Goal: Use online tool/utility: Utilize a website feature to perform a specific function

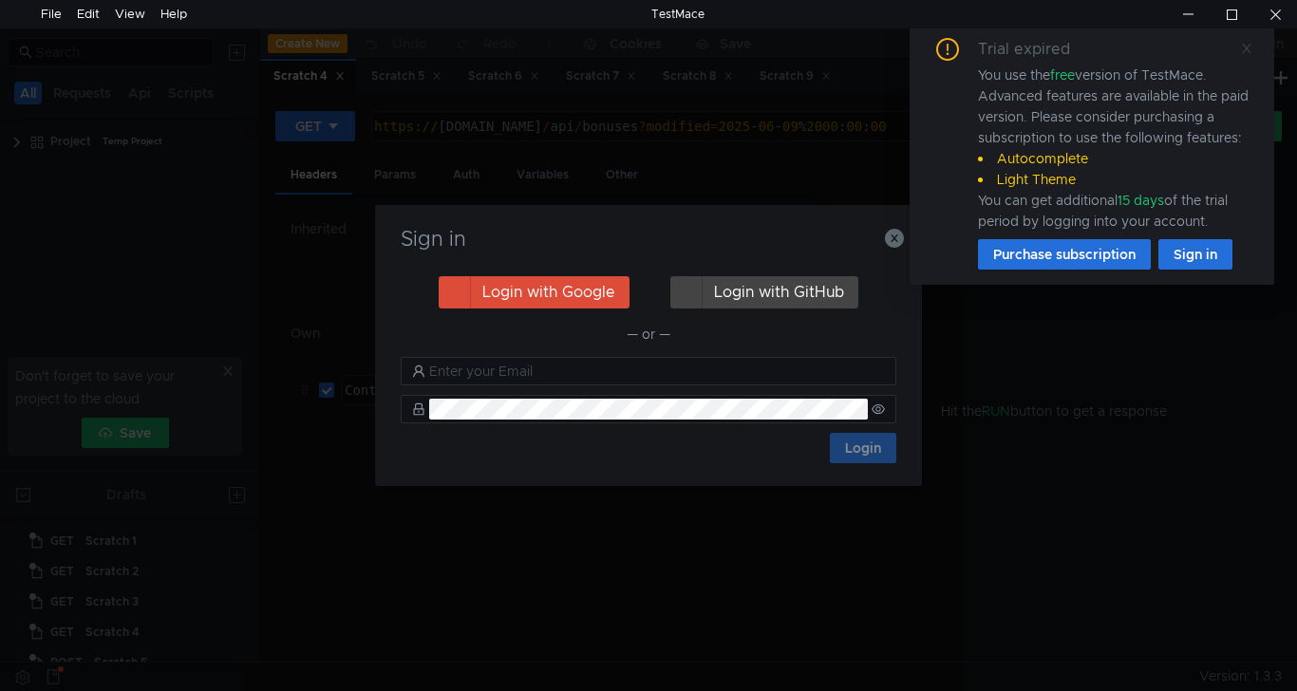
click at [1249, 51] on icon at bounding box center [1246, 48] width 9 height 9
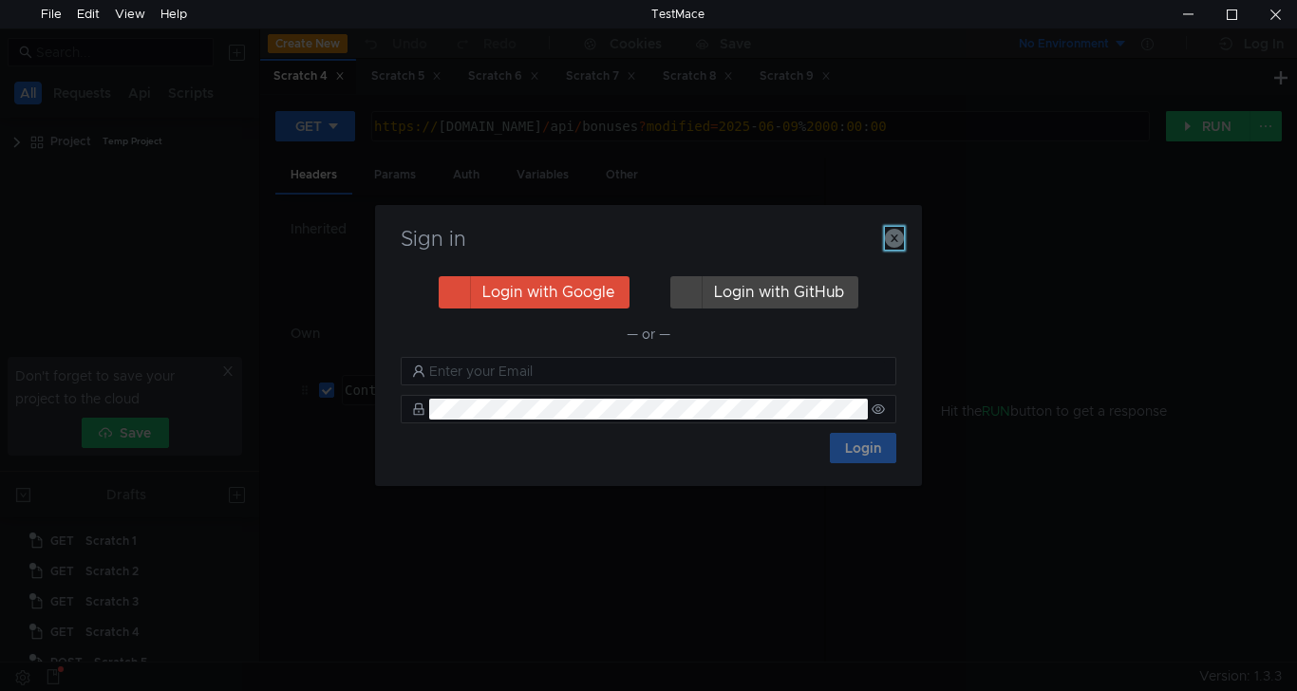
click at [893, 248] on icon "button" at bounding box center [894, 238] width 19 height 19
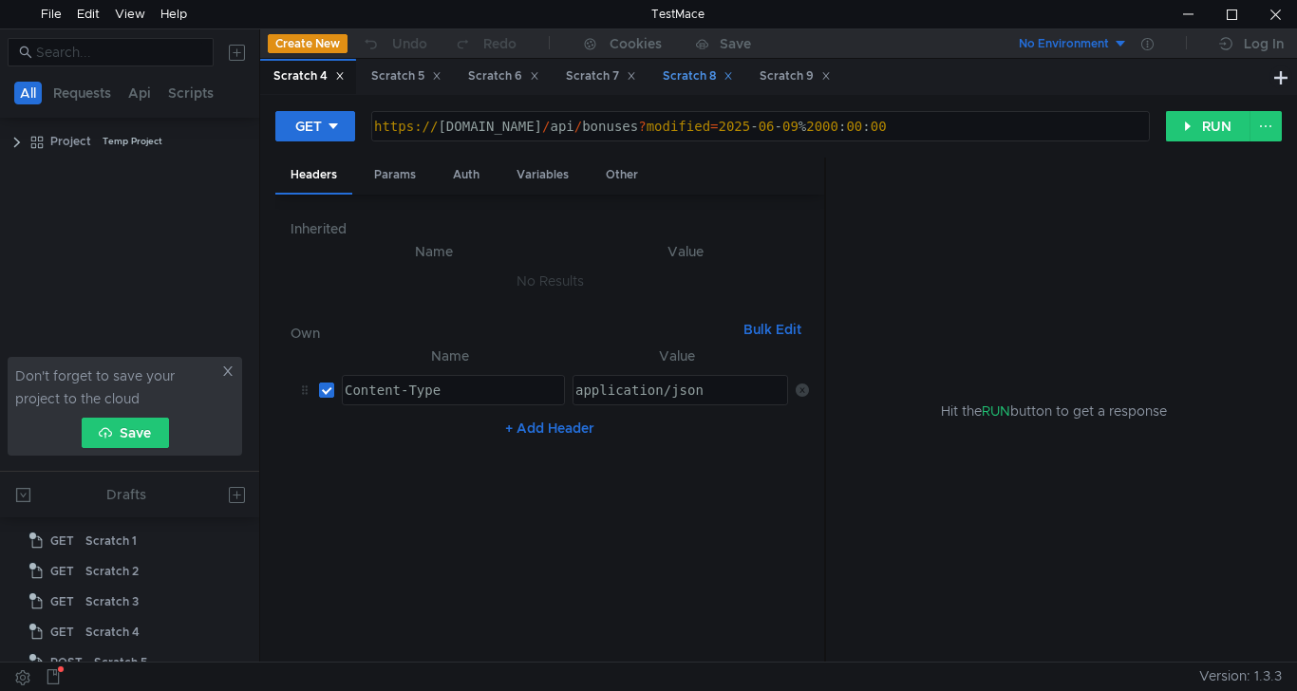
click at [704, 82] on div "Scratch 8" at bounding box center [698, 76] width 70 height 20
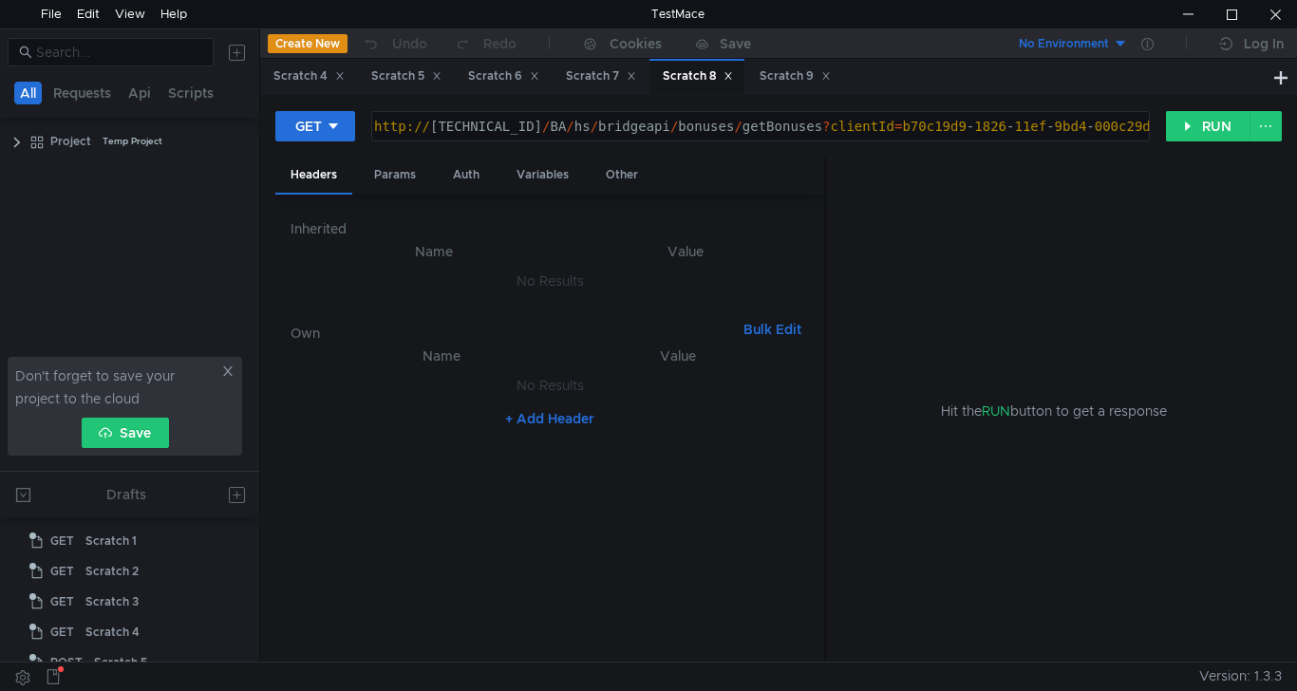
scroll to position [140, 0]
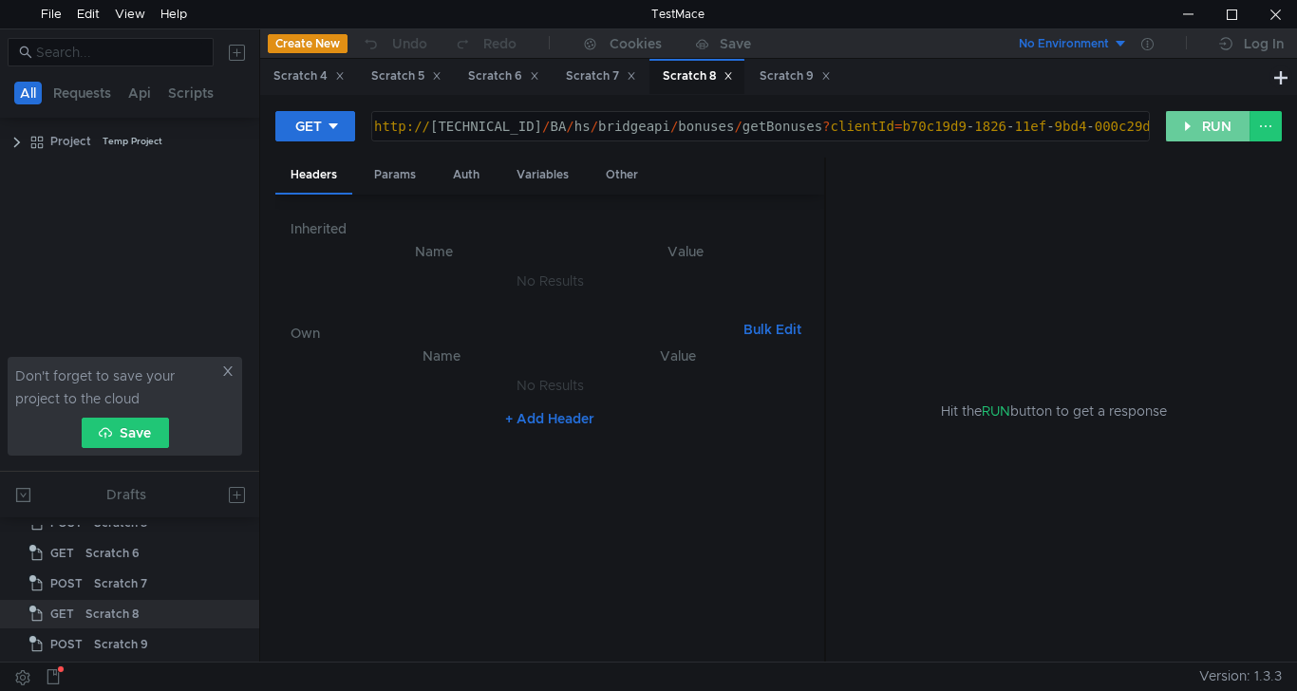
click at [1197, 129] on button "RUN" at bounding box center [1208, 126] width 85 height 30
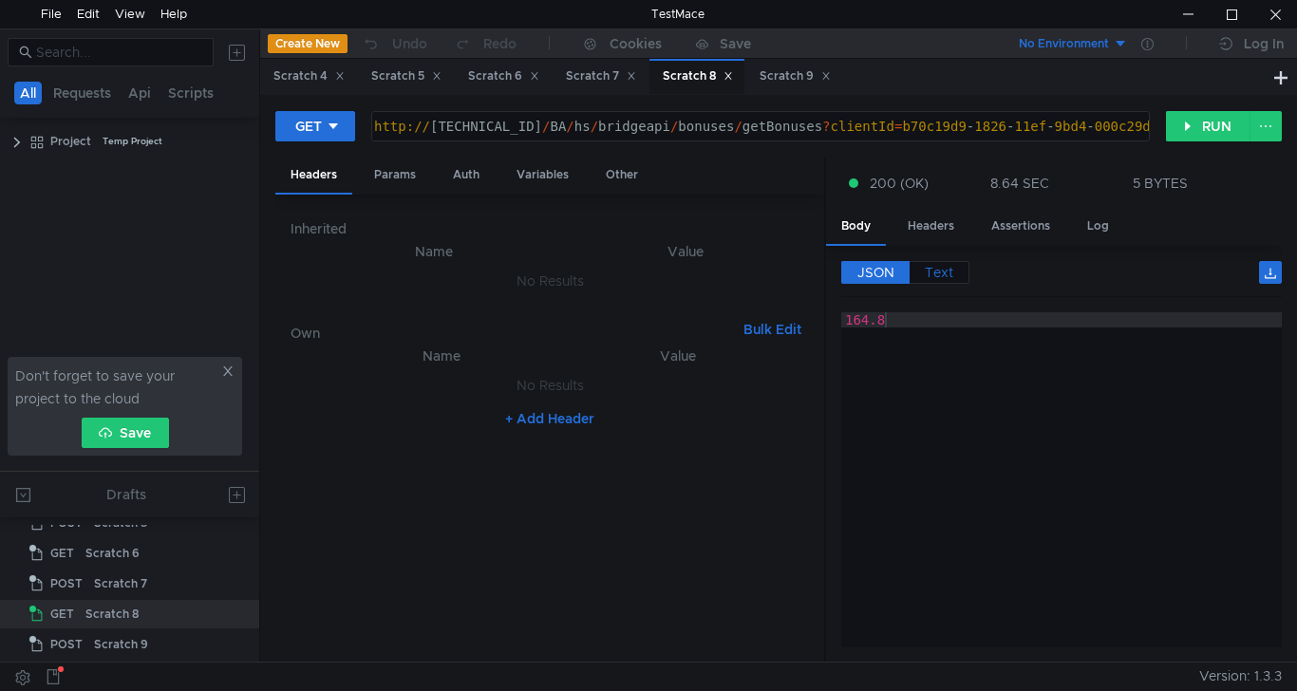
click at [933, 278] on span "Text" at bounding box center [939, 272] width 28 height 17
click at [875, 279] on span "JSON" at bounding box center [876, 272] width 37 height 17
click at [785, 77] on div "Scratch 9" at bounding box center [795, 76] width 71 height 20
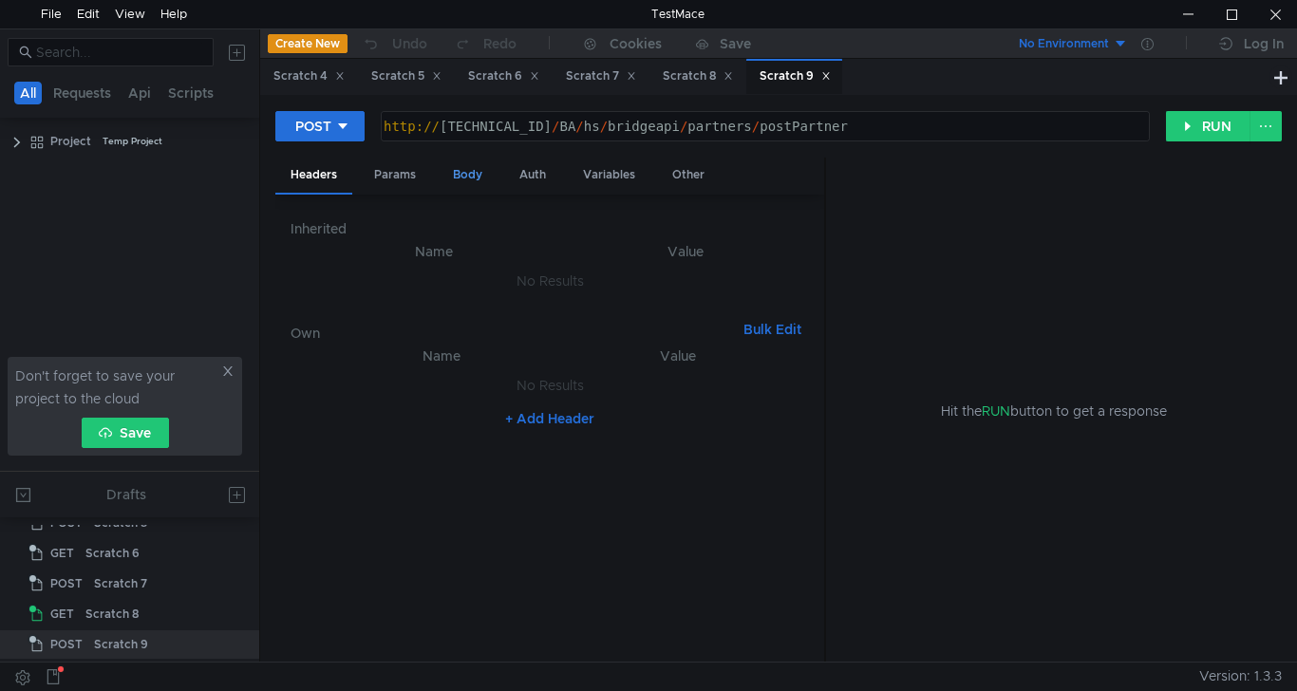
click at [474, 174] on div "Body" at bounding box center [468, 175] width 60 height 35
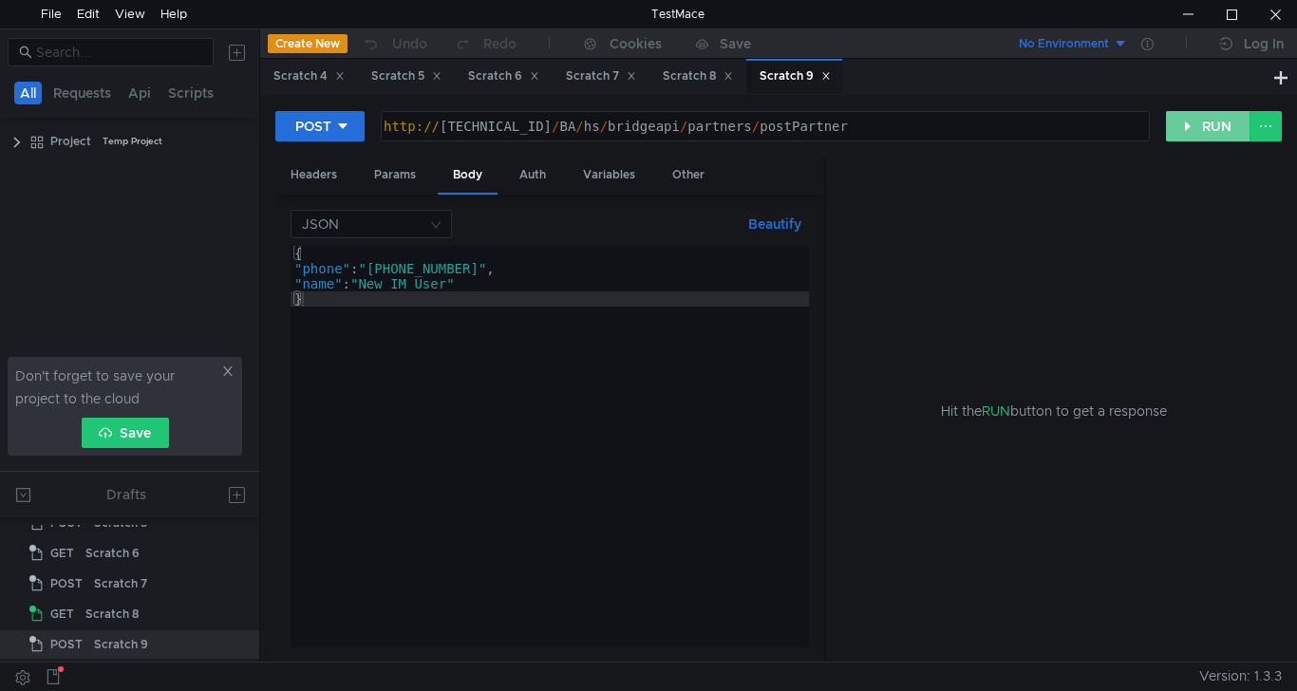
click at [1193, 125] on button "RUN" at bounding box center [1208, 126] width 85 height 30
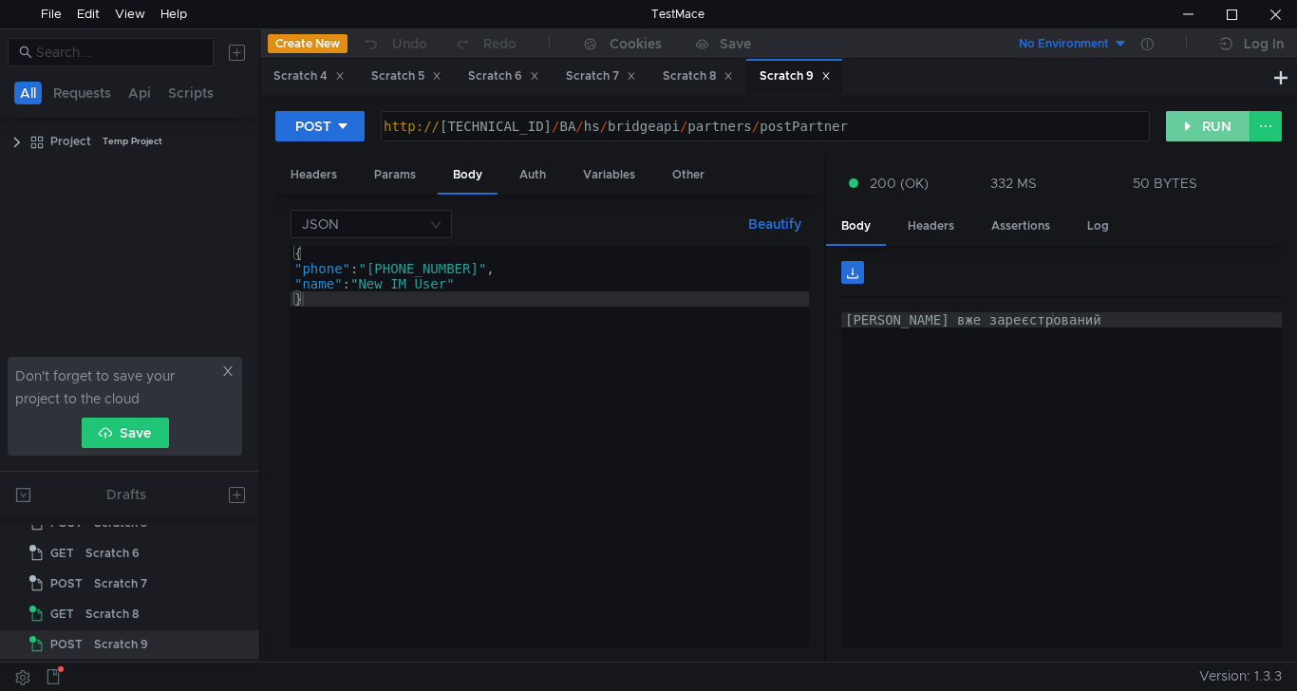
click at [1197, 124] on button "RUN" at bounding box center [1208, 126] width 85 height 30
click at [524, 269] on div "{ "phone" : "+38 (068) 305-58-04" , "name" : "New IM User" }" at bounding box center [550, 462] width 519 height 432
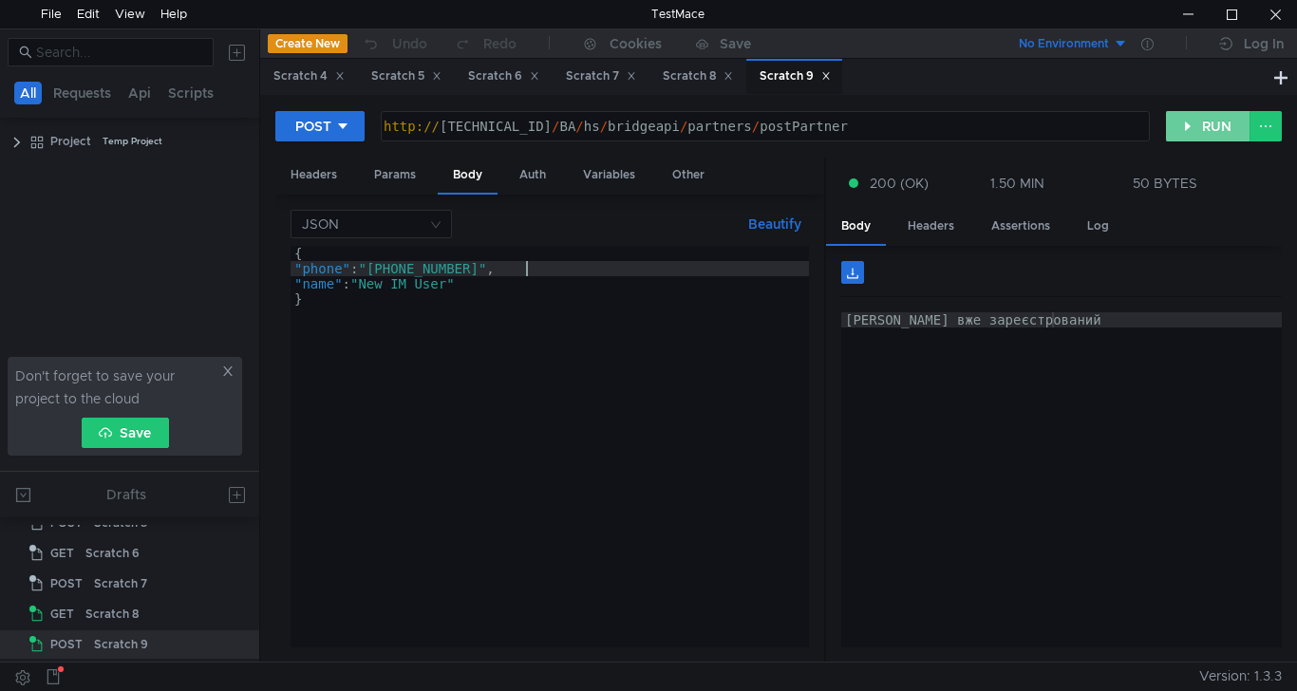
click at [1199, 125] on button "RUN" at bounding box center [1208, 126] width 85 height 30
click at [522, 268] on div "{ "phone" : "+38 (068) 305-58-04" , "name" : "New IM User" }" at bounding box center [550, 462] width 519 height 432
click at [1213, 126] on button "RUN" at bounding box center [1208, 126] width 85 height 30
click at [526, 267] on div "{ "phone" : "+38 (068) 305-58-03" , "name" : "New IM User" }" at bounding box center [550, 462] width 519 height 432
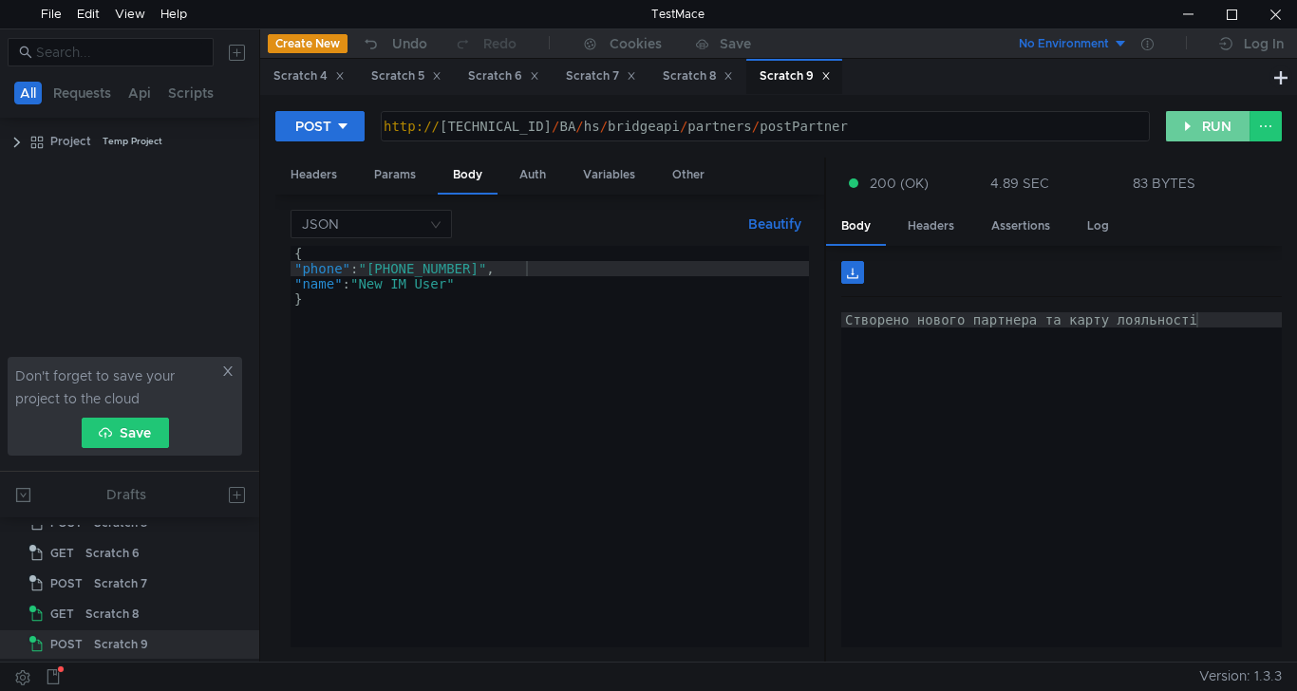
click at [1204, 135] on button "RUN" at bounding box center [1208, 126] width 85 height 30
click at [524, 269] on div "{ "phone" : "+38 (068) 305-58-03" , "name" : "New IM User" }" at bounding box center [550, 462] width 519 height 432
click at [1211, 123] on button "RUN" at bounding box center [1208, 126] width 85 height 30
click at [522, 268] on div "{ "phone" : "+38 (068) 305-58-02" , "name" : "New IM User" }" at bounding box center [550, 462] width 519 height 432
click at [1201, 129] on button "RUN" at bounding box center [1208, 126] width 85 height 30
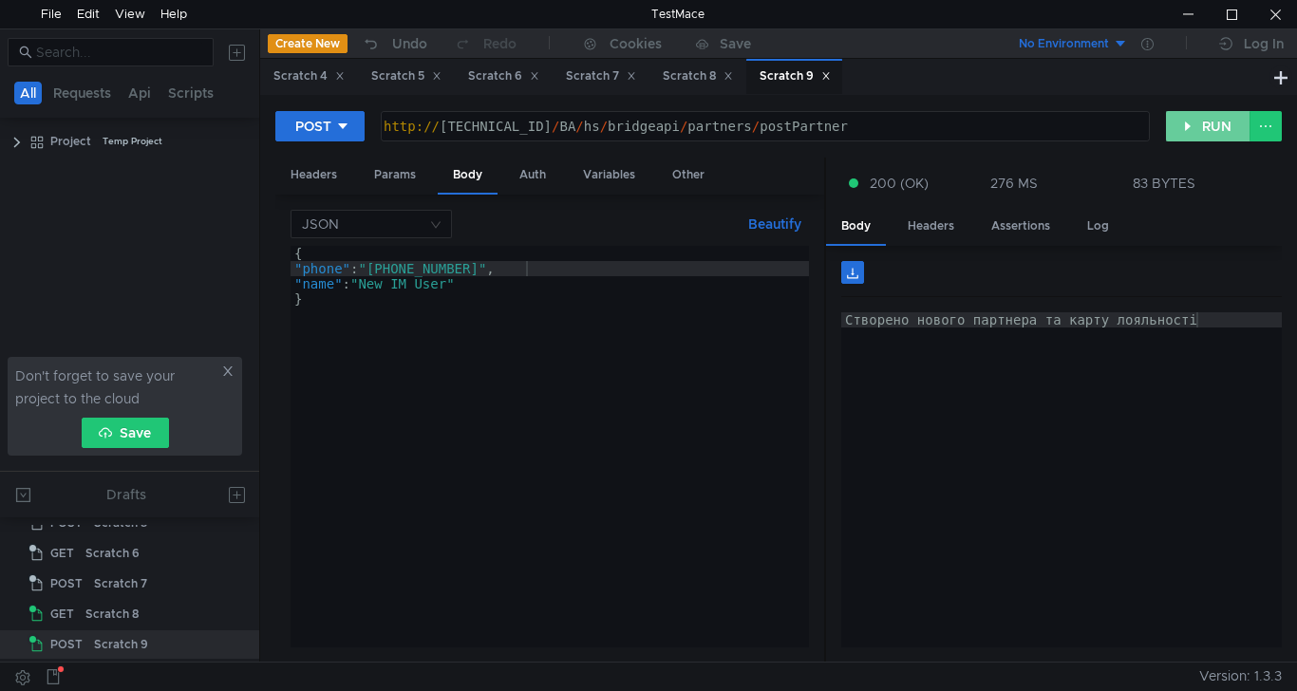
click at [1201, 129] on button "RUN" at bounding box center [1208, 126] width 85 height 30
click at [528, 271] on div "{ "phone" : "+38 (068) 305-58-01" , "name" : "New IM User" }" at bounding box center [550, 462] width 519 height 432
click at [1186, 128] on button "RUN" at bounding box center [1208, 126] width 85 height 30
click at [526, 269] on div "{ "phone" : "+38 (068) 305-58-03" , "name" : "New IM User" }" at bounding box center [550, 462] width 519 height 432
click at [1208, 113] on button "RUN" at bounding box center [1208, 126] width 85 height 30
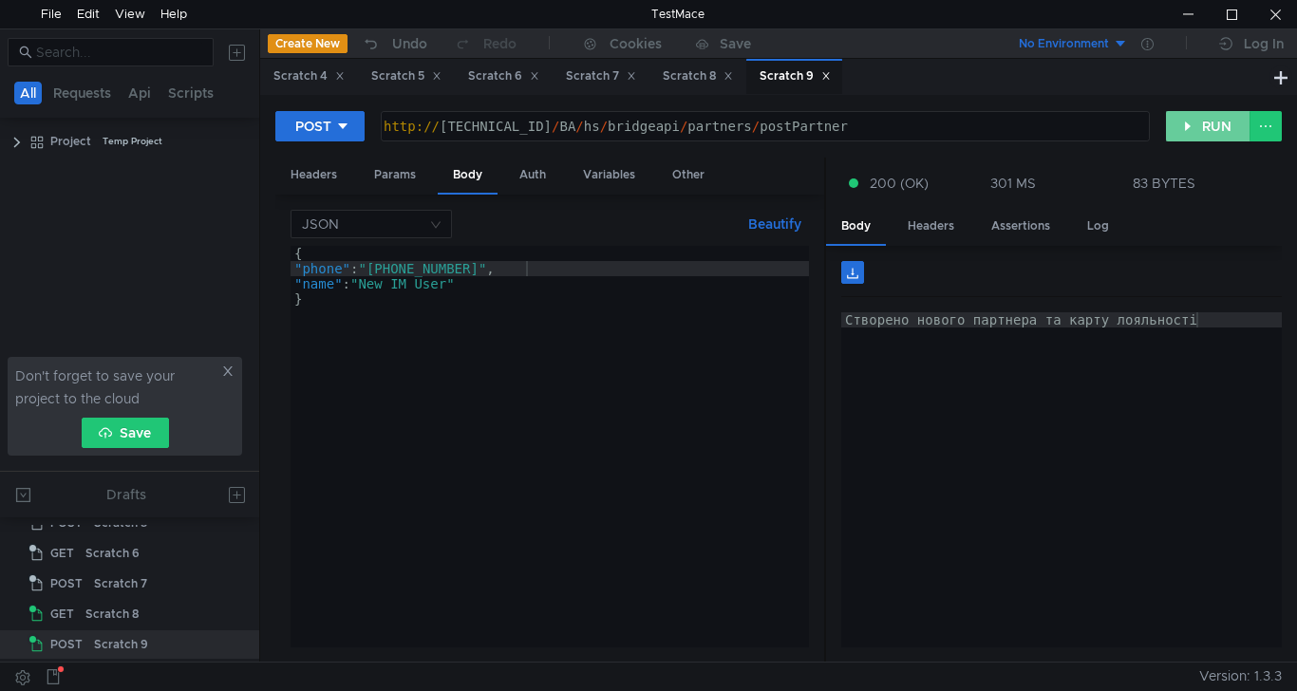
click at [1203, 124] on button "RUN" at bounding box center [1208, 126] width 85 height 30
click at [528, 268] on div "{ "phone" : "+38 (068) 305-58-00" , "name" : "New IM User" }" at bounding box center [550, 462] width 519 height 432
click at [1184, 125] on button "RUN" at bounding box center [1208, 126] width 85 height 30
click at [1164, 139] on div "POST http:// 10.10.0.5 / BA / hs / bridgeapi / partners / postPartner ההההההההה…" at bounding box center [720, 126] width 891 height 32
click at [1199, 130] on button "RUN" at bounding box center [1208, 126] width 85 height 30
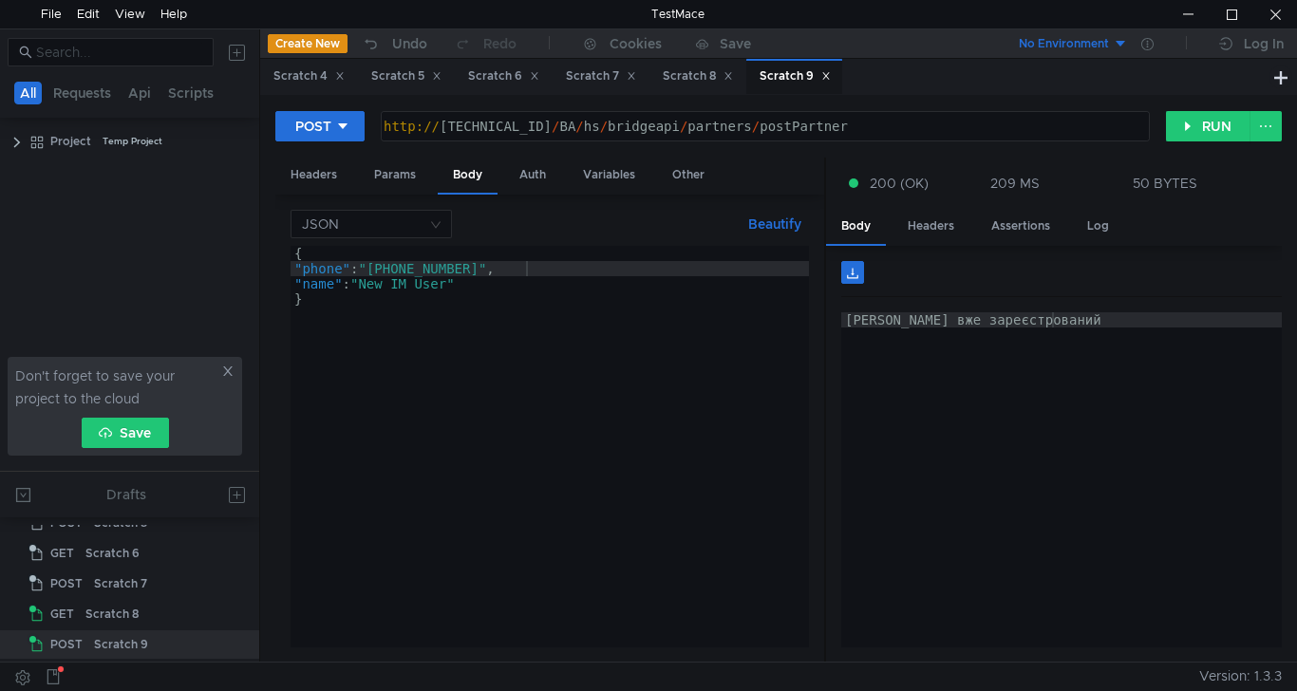
click at [529, 266] on div "{ "phone" : "+38 (068) 305-58-99" , "name" : "New IM User" }" at bounding box center [550, 462] width 519 height 432
click at [526, 267] on div "{ "phone" : "+38 (068) 305-58-99" , "name" : "New IM User" }" at bounding box center [550, 447] width 519 height 402
click at [1220, 131] on button "RUN" at bounding box center [1208, 126] width 85 height 30
click at [528, 270] on div "{ "phone" : "+38 (068) 305-58-98" , "name" : "New IM User" }" at bounding box center [550, 462] width 519 height 432
click at [1195, 128] on button "RUN" at bounding box center [1208, 126] width 85 height 30
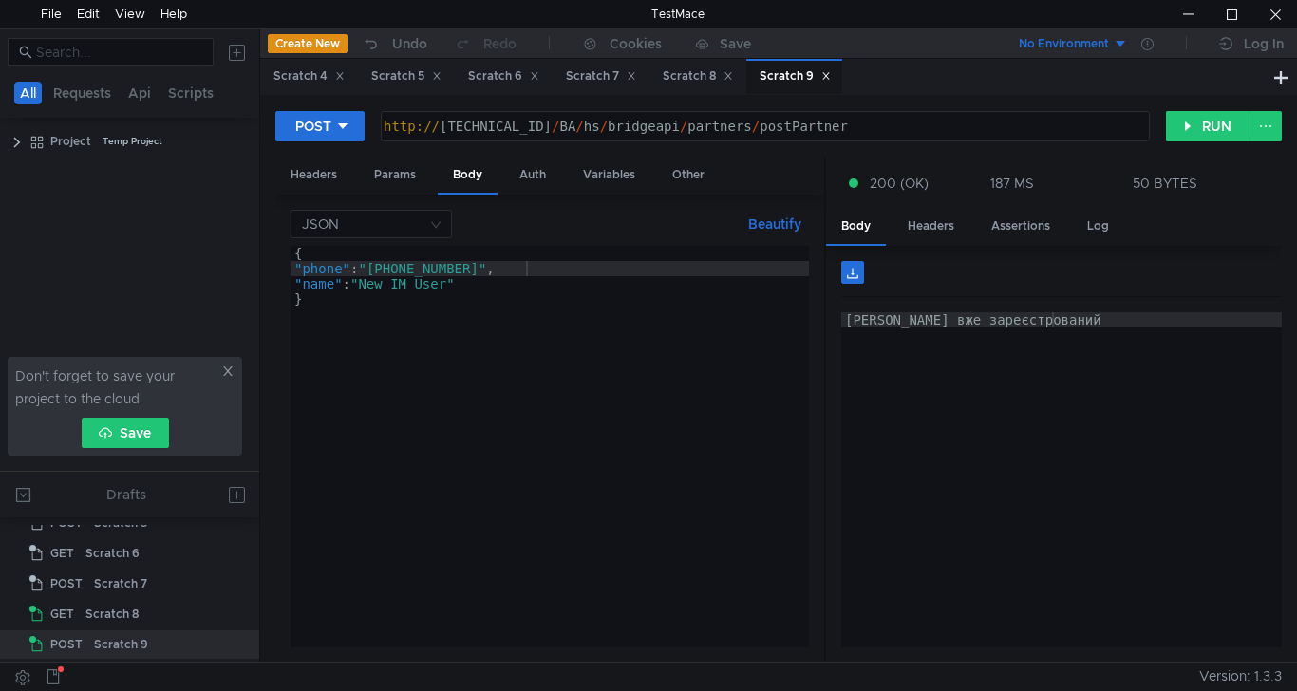
click at [526, 262] on div "{ "phone" : "+38 (068) 305-58-99" , "name" : "New IM User" }" at bounding box center [550, 462] width 519 height 432
click at [1211, 123] on button "RUN" at bounding box center [1208, 126] width 85 height 30
click at [524, 270] on div "{ "phone" : "+38 (068) 305-58-97" , "name" : "New IM User" }" at bounding box center [550, 462] width 519 height 432
type textarea ""phone": "+38 (068) 305-58-96","
click at [1182, 129] on button "RUN" at bounding box center [1208, 126] width 85 height 30
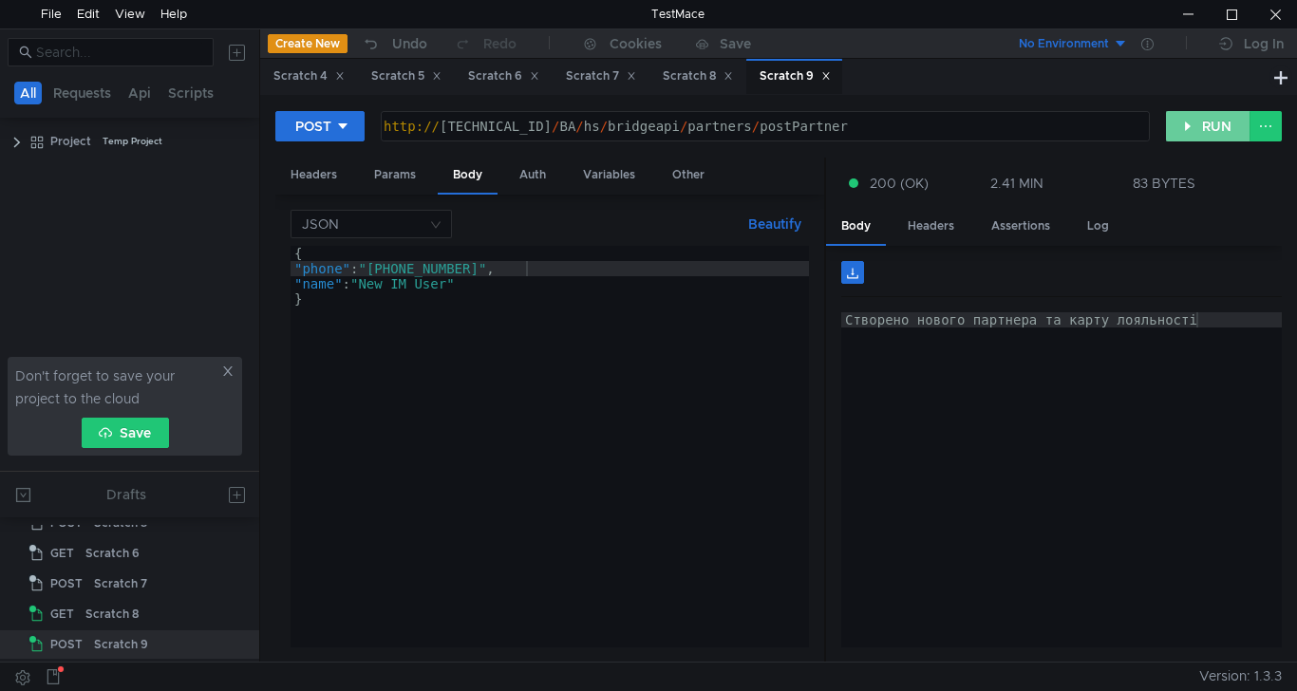
click at [1197, 126] on button "RUN" at bounding box center [1208, 126] width 85 height 30
click at [1215, 127] on button "RUN" at bounding box center [1208, 126] width 85 height 30
click at [1266, 10] on div at bounding box center [1276, 14] width 44 height 28
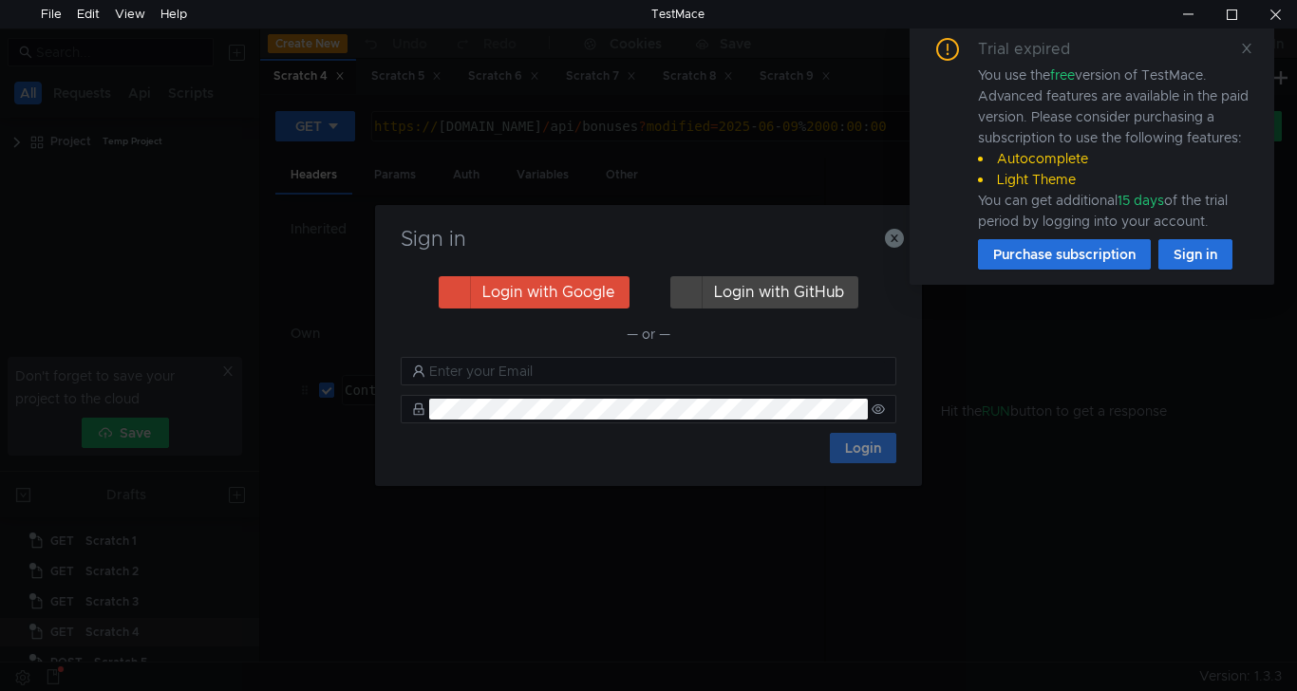
click at [1255, 47] on div "Trial expired You use the free version of TestMace. Advanced features are avail…" at bounding box center [1092, 154] width 365 height 262
click at [896, 242] on icon "button" at bounding box center [894, 238] width 19 height 19
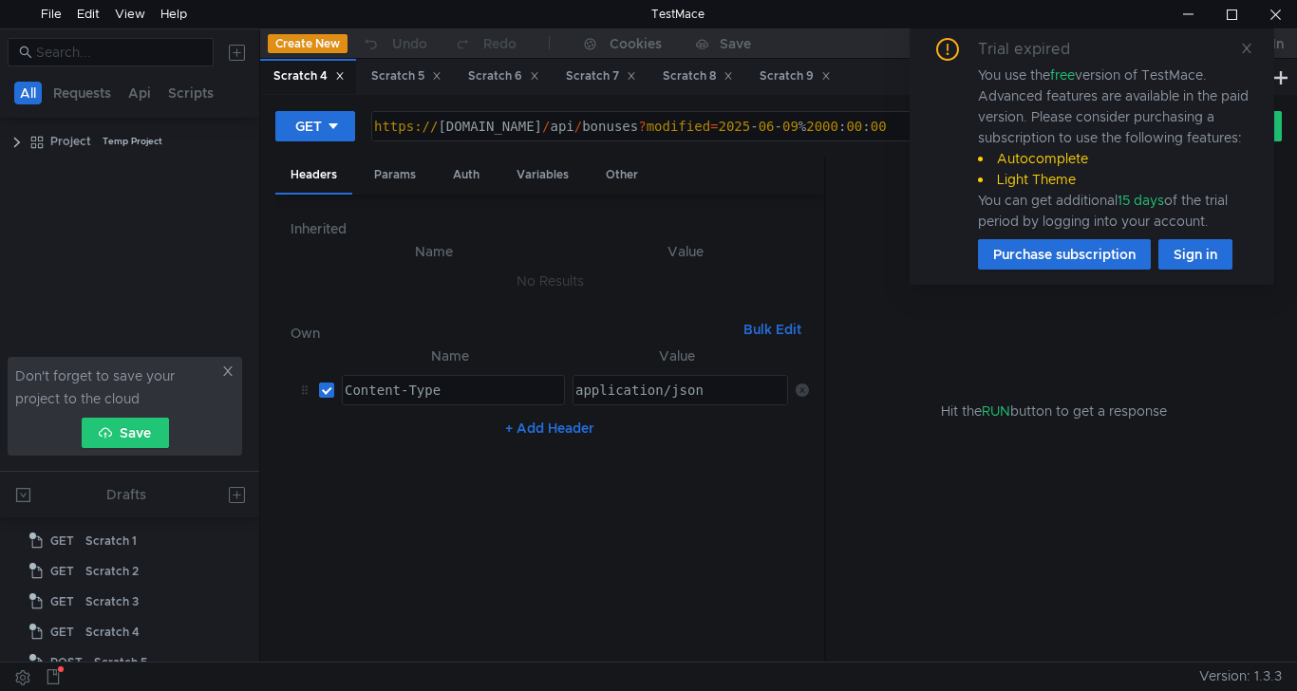
click at [1254, 51] on div "Trial expired You use the free version of TestMace. Advanced features are avail…" at bounding box center [1092, 154] width 365 height 262
click at [1243, 53] on icon at bounding box center [1246, 48] width 13 height 13
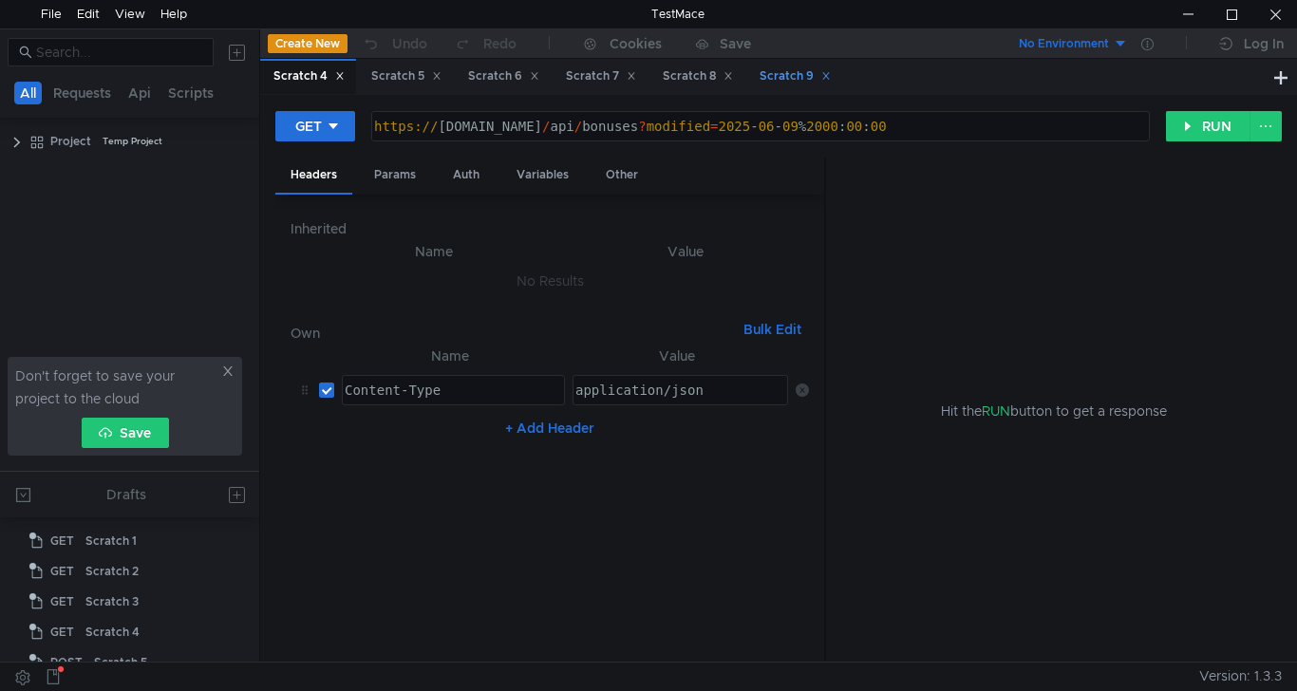
click at [806, 74] on div "Scratch 9" at bounding box center [795, 76] width 71 height 20
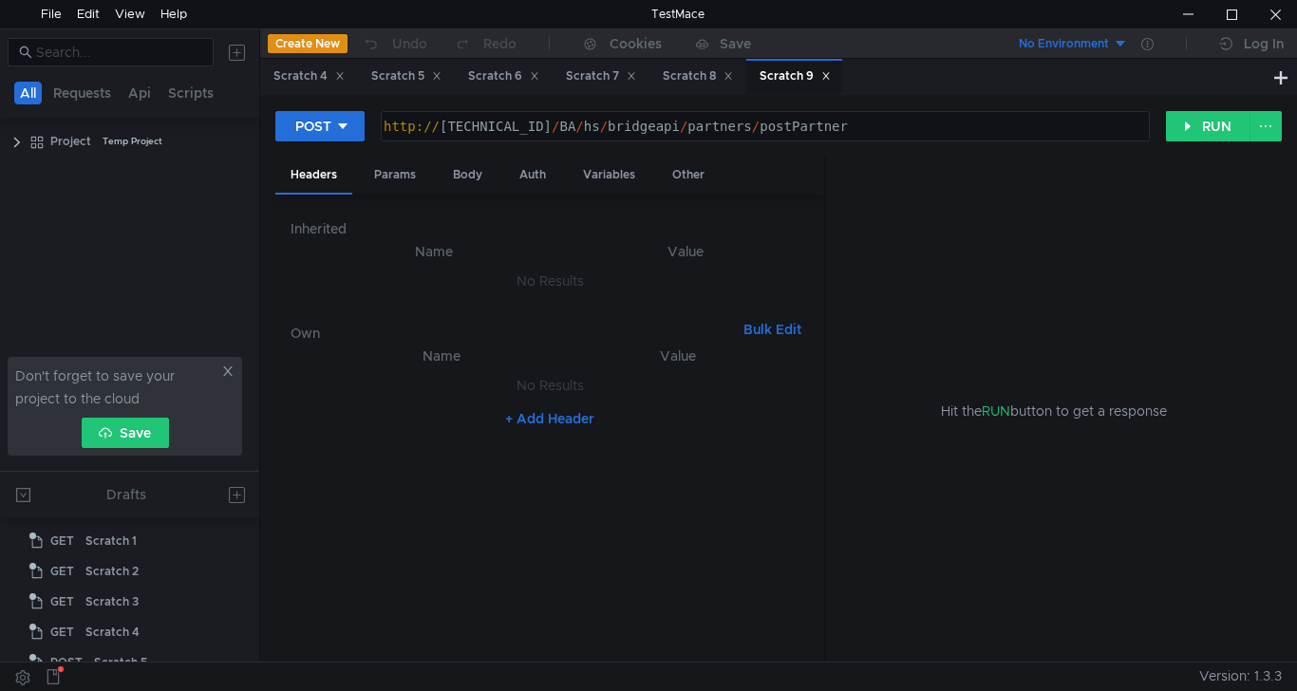
scroll to position [140, 0]
type textarea "[URL][TECHNICAL_ID]"
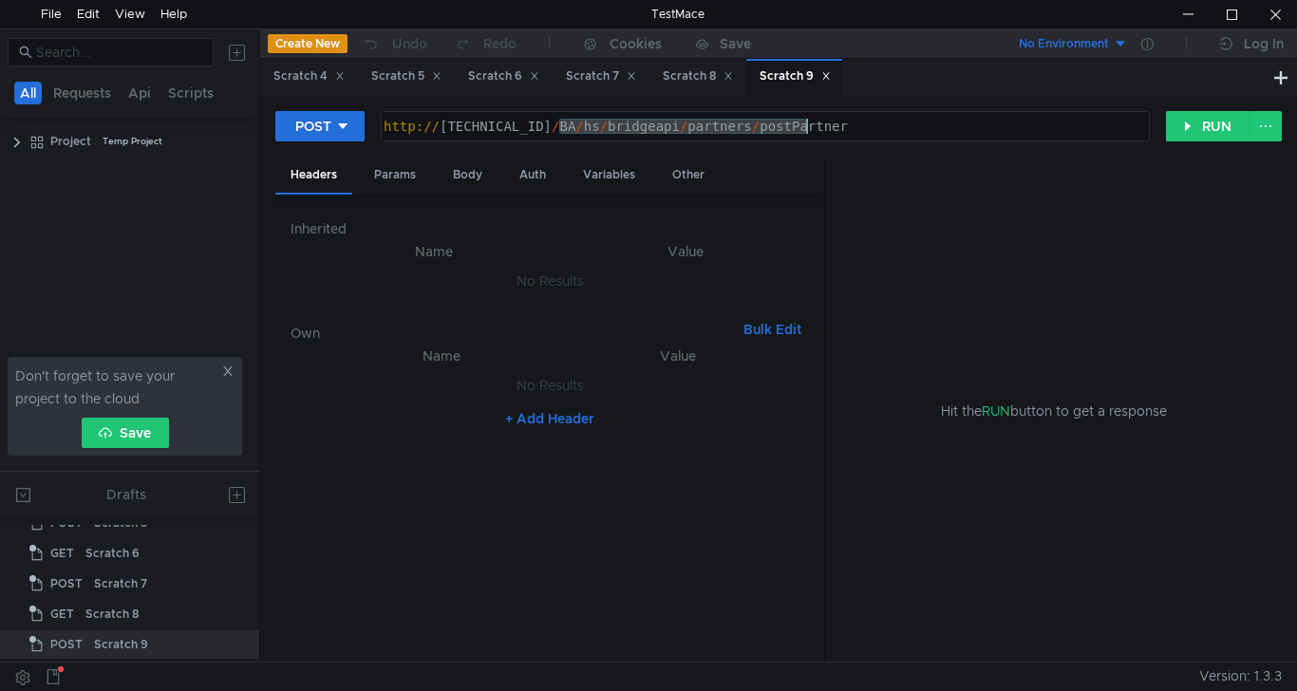
drag, startPoint x: 563, startPoint y: 124, endPoint x: 823, endPoint y: 129, distance: 260.2
click at [823, 129] on div "http:// [TECHNICAL_ID] / BA / hs / bridgeapi / partners / postPartner" at bounding box center [763, 142] width 767 height 46
click at [1282, 14] on div at bounding box center [1276, 14] width 44 height 28
